Goal: Information Seeking & Learning: Learn about a topic

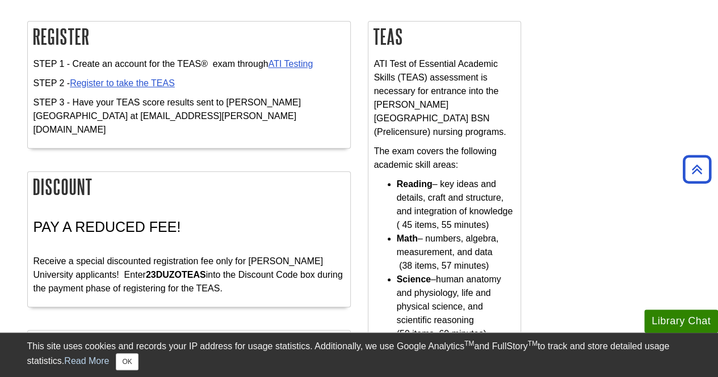
scroll to position [113, 0]
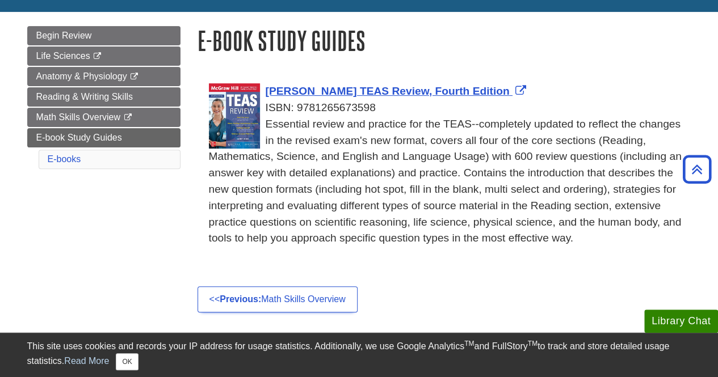
scroll to position [113, 0]
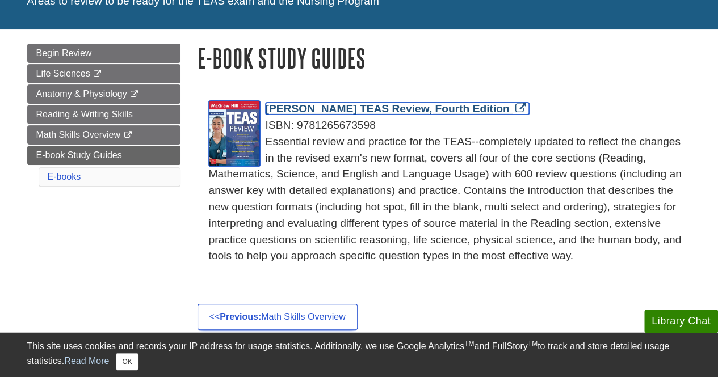
click at [395, 106] on span "McGraw-Hill TEAS Review, Fourth Edition" at bounding box center [388, 109] width 244 height 12
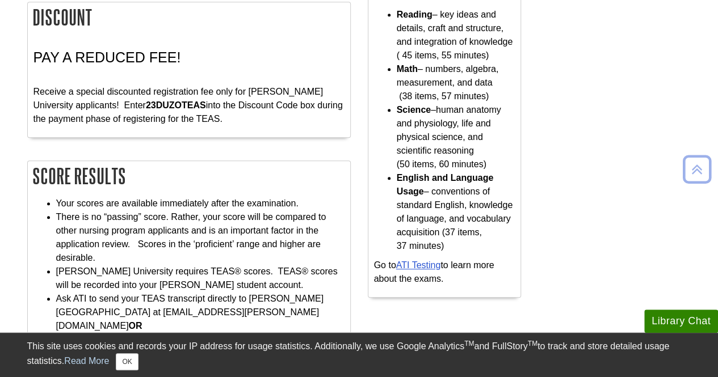
scroll to position [397, 0]
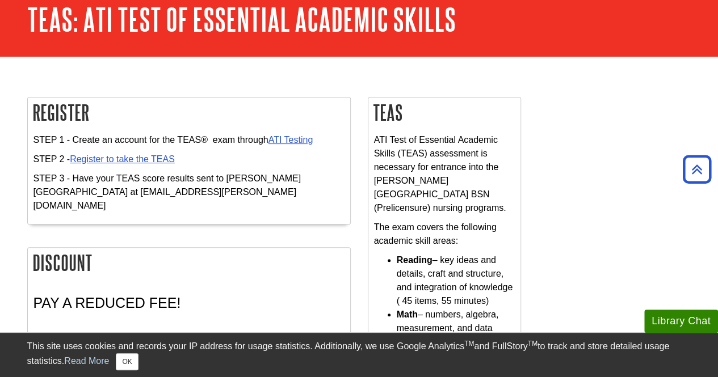
scroll to position [57, 0]
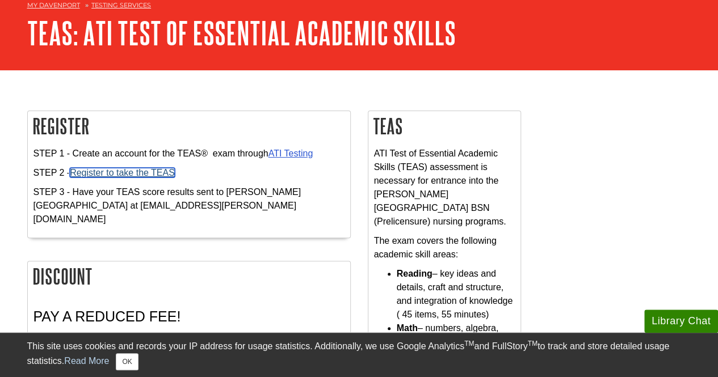
click at [166, 174] on link "Register to take the TEAS" at bounding box center [122, 173] width 105 height 10
click at [285, 149] on link "ATI Testing" at bounding box center [290, 154] width 45 height 10
